Goal: Find specific page/section: Find specific page/section

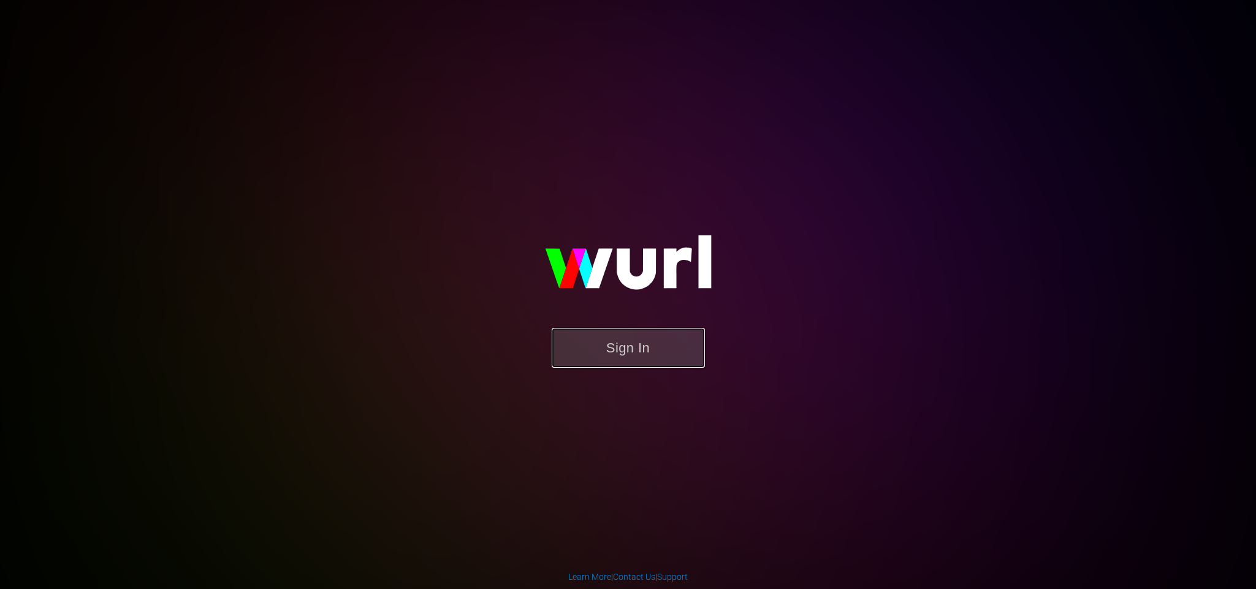
click at [629, 357] on button "Sign In" at bounding box center [628, 348] width 153 height 40
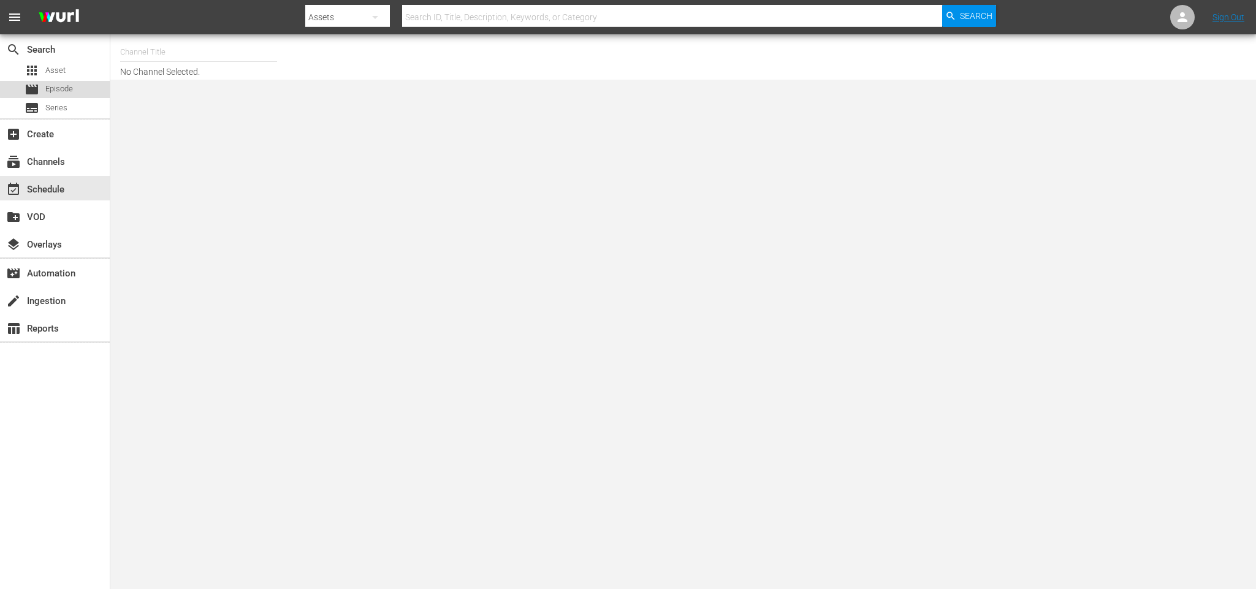
click at [63, 81] on div "movie Episode" at bounding box center [49, 89] width 48 height 17
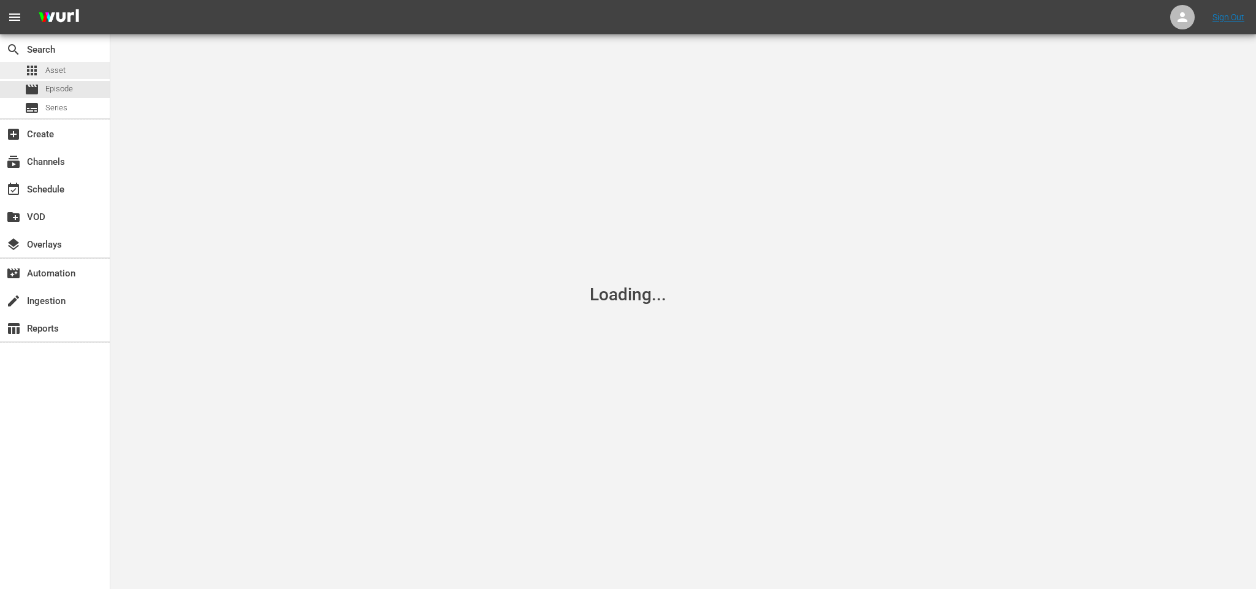
click at [63, 69] on span "Asset" at bounding box center [55, 70] width 20 height 12
